Goal: Book appointment/travel/reservation

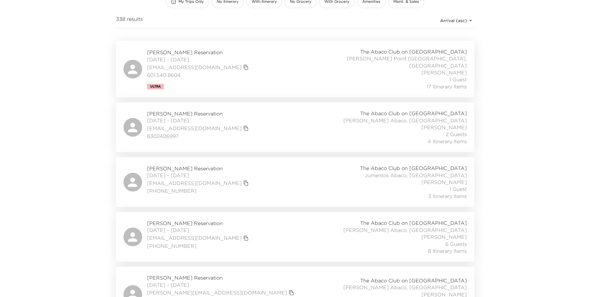
scroll to position [155, 0]
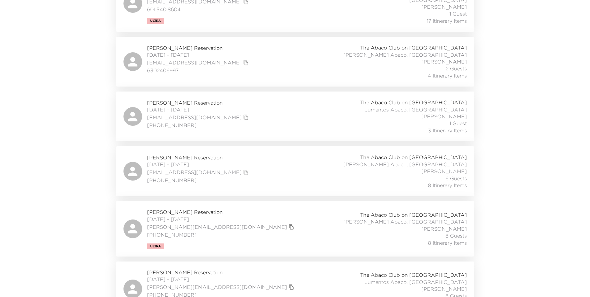
click at [219, 156] on span "[PERSON_NAME] Reservation" at bounding box center [198, 157] width 103 height 7
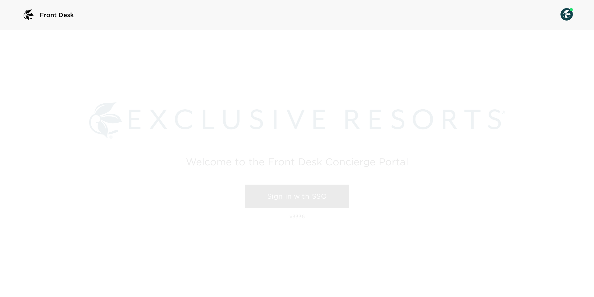
click at [280, 190] on link "Sign in with SSO" at bounding box center [297, 196] width 104 height 24
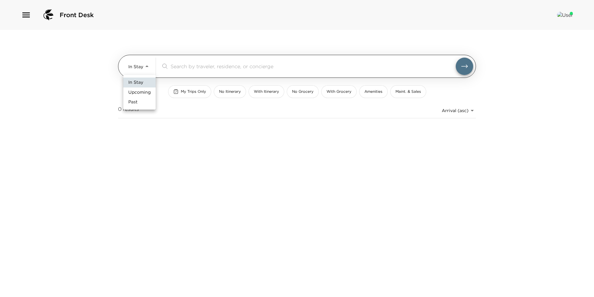
click at [137, 72] on body "Front Desk In Stay In-Stay ​ My Trips Only No Itinerary With Itinerary No Groce…" at bounding box center [297, 148] width 594 height 297
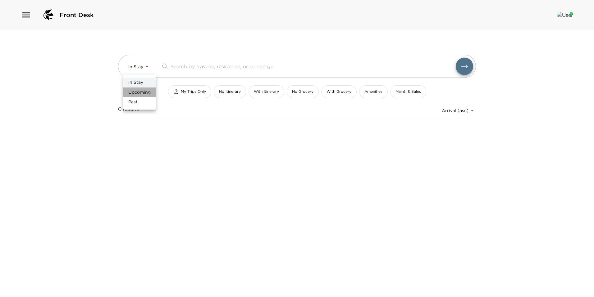
click at [145, 91] on span "Upcoming" at bounding box center [139, 92] width 22 height 6
type input "Upcoming"
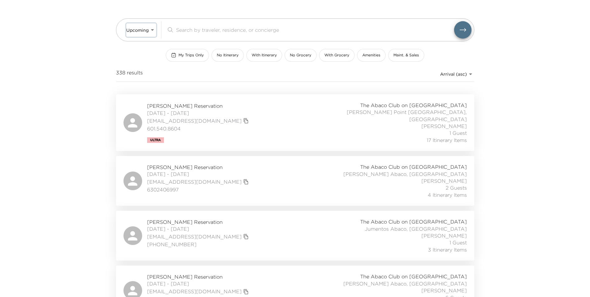
scroll to position [155, 0]
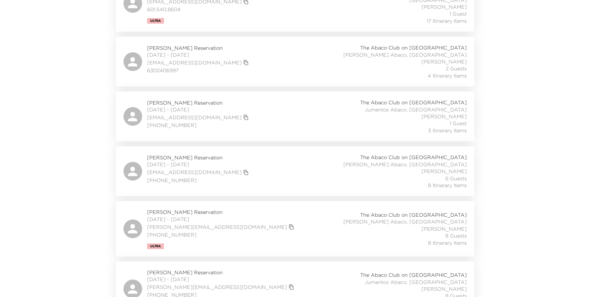
click at [182, 151] on div "[PERSON_NAME] Reservation [DATE] - [DATE] [EMAIL_ADDRESS][DOMAIN_NAME] [PHONE_N…" at bounding box center [295, 171] width 358 height 50
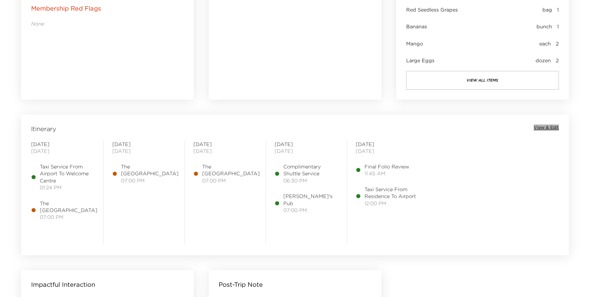
click at [549, 127] on span "View & Edit" at bounding box center [545, 127] width 25 height 6
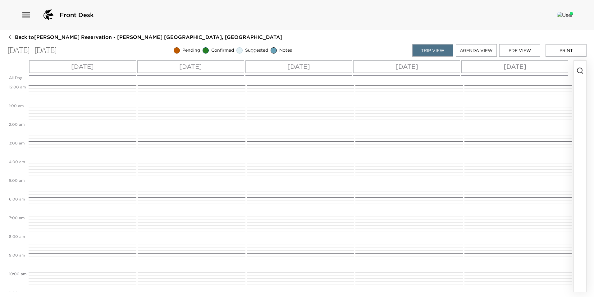
scroll to position [237, 0]
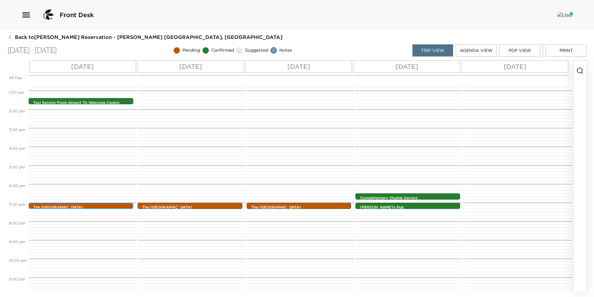
click at [89, 206] on p "The Cliff House" at bounding box center [82, 207] width 99 height 5
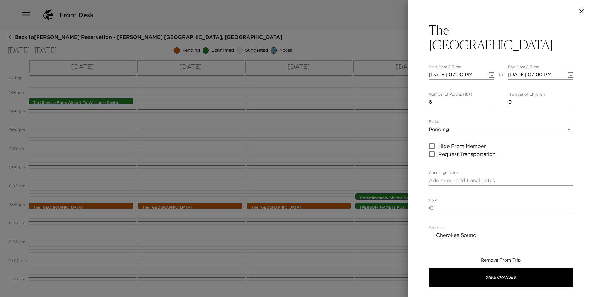
click at [447, 118] on body "Front Desk Back to Matthew Appelstein Reservation - Walker Abaco, Bahamas Oct 0…" at bounding box center [297, 148] width 594 height 297
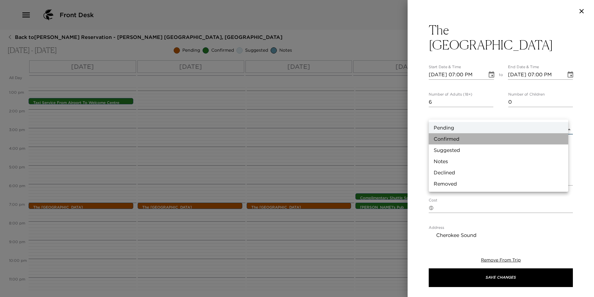
click at [453, 139] on li "Confirmed" at bounding box center [499, 138] width 140 height 11
type input "Confirmed"
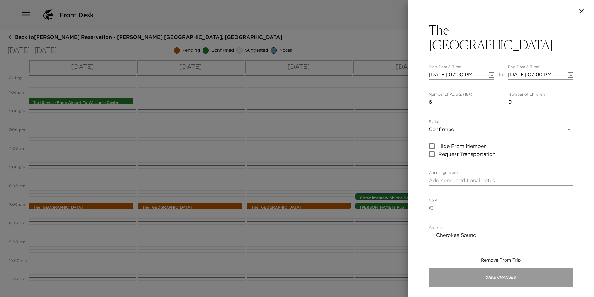
click at [487, 275] on button "Save Changes" at bounding box center [501, 277] width 144 height 19
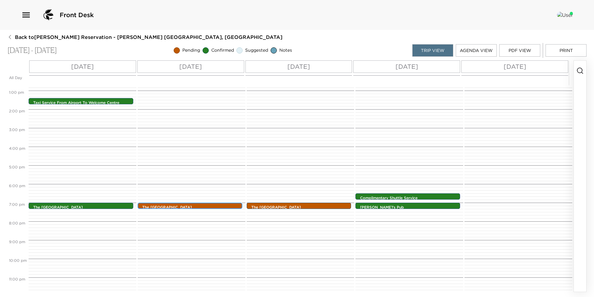
click at [163, 207] on p "The Beach House" at bounding box center [191, 207] width 99 height 5
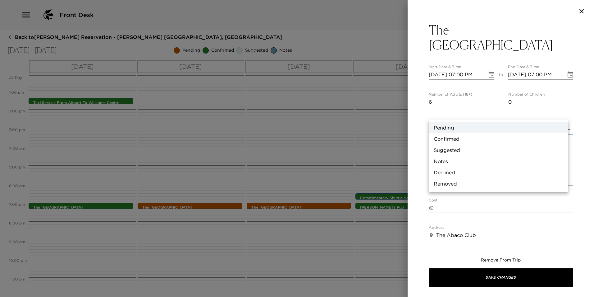
click at [440, 116] on body "Front Desk Back to Matthew Appelstein Reservation - Walker Abaco, Bahamas Oct 0…" at bounding box center [297, 148] width 594 height 297
click at [446, 139] on li "Confirmed" at bounding box center [499, 138] width 140 height 11
type input "Confirmed"
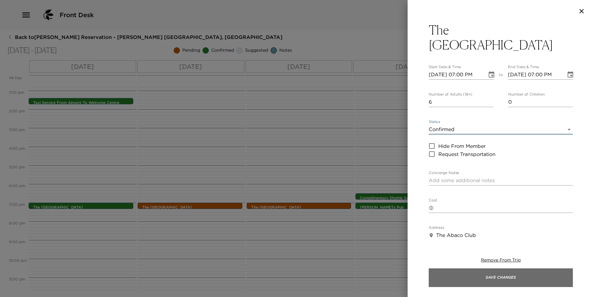
click at [451, 276] on button "Save Changes" at bounding box center [501, 277] width 144 height 19
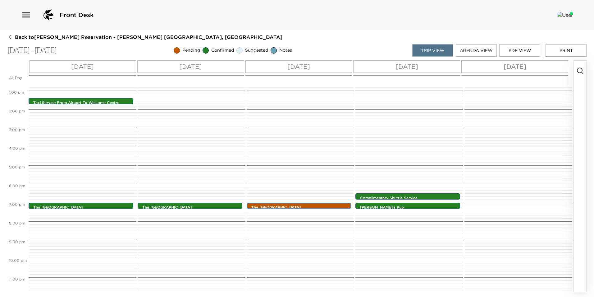
click at [321, 205] on p "The Beach House" at bounding box center [300, 207] width 99 height 5
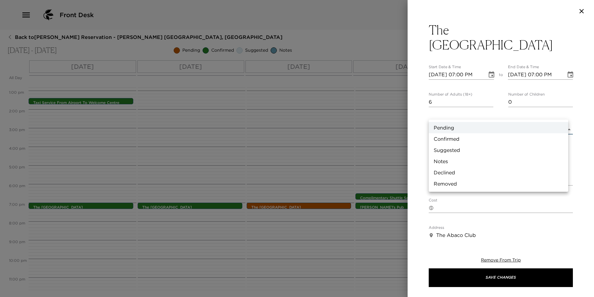
click at [462, 114] on body "Front Desk Back to Matthew Appelstein Reservation - Walker Abaco, Bahamas Oct 0…" at bounding box center [297, 148] width 594 height 297
click at [456, 139] on li "Confirmed" at bounding box center [499, 138] width 140 height 11
type input "Confirmed"
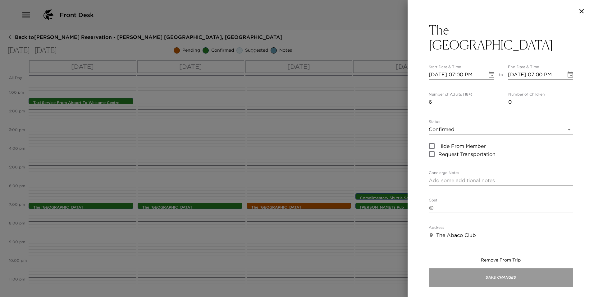
click at [458, 276] on button "Save Changes" at bounding box center [501, 277] width 144 height 19
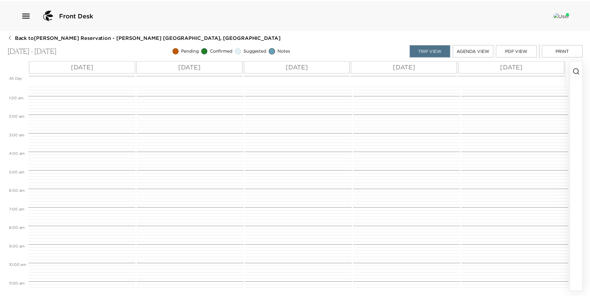
scroll to position [0, 0]
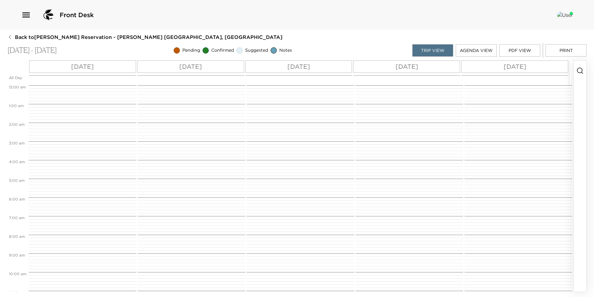
click at [9, 38] on icon "button" at bounding box center [9, 37] width 5 height 5
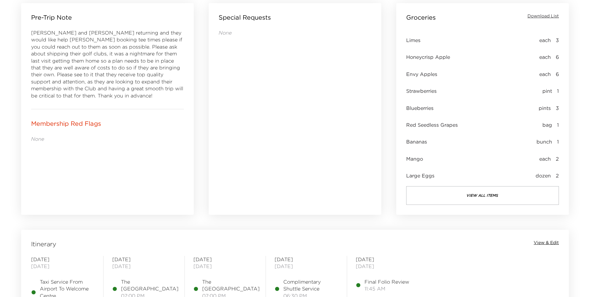
scroll to position [373, 0]
